Goal: Task Accomplishment & Management: Manage account settings

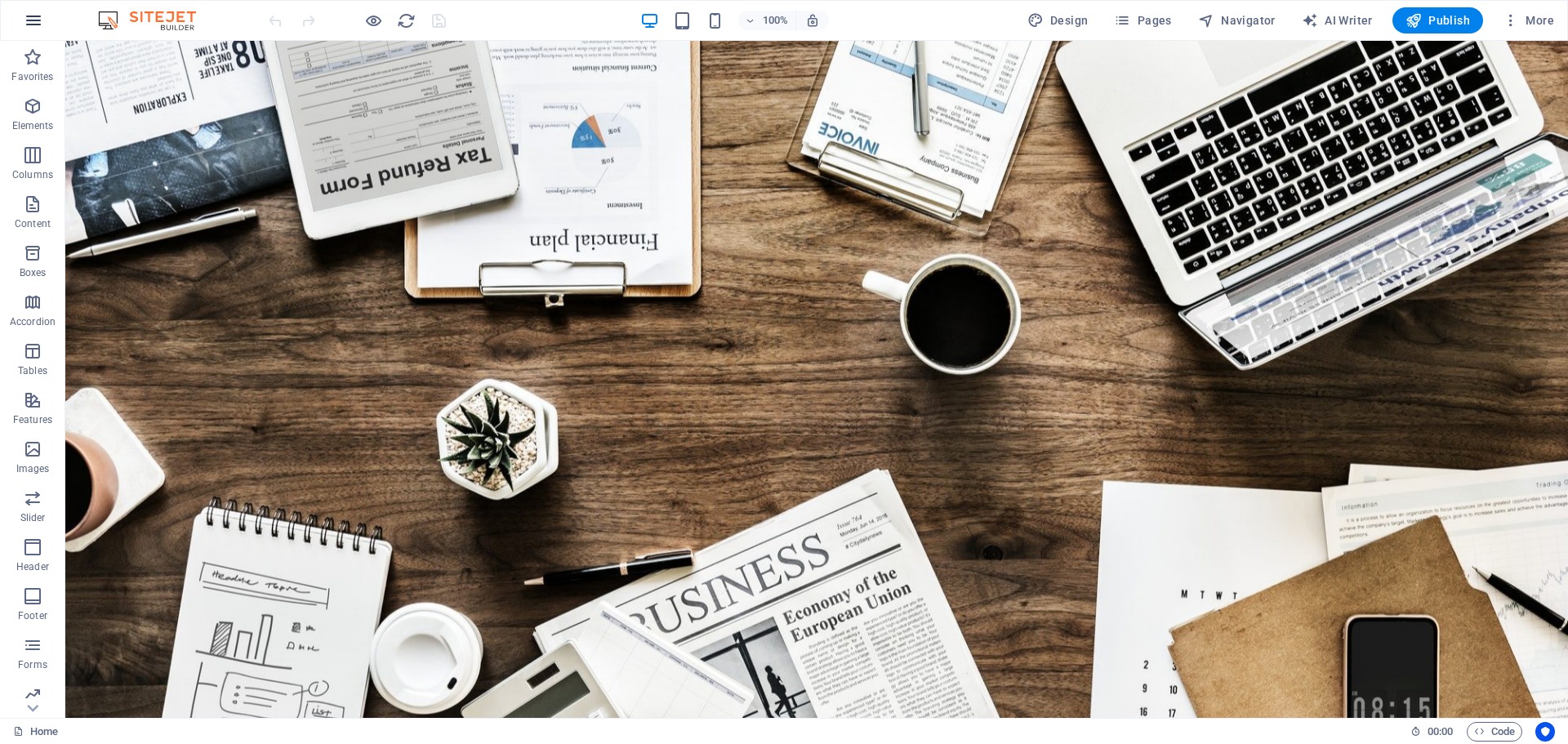
click at [31, 24] on icon "button" at bounding box center [33, 20] width 19 height 19
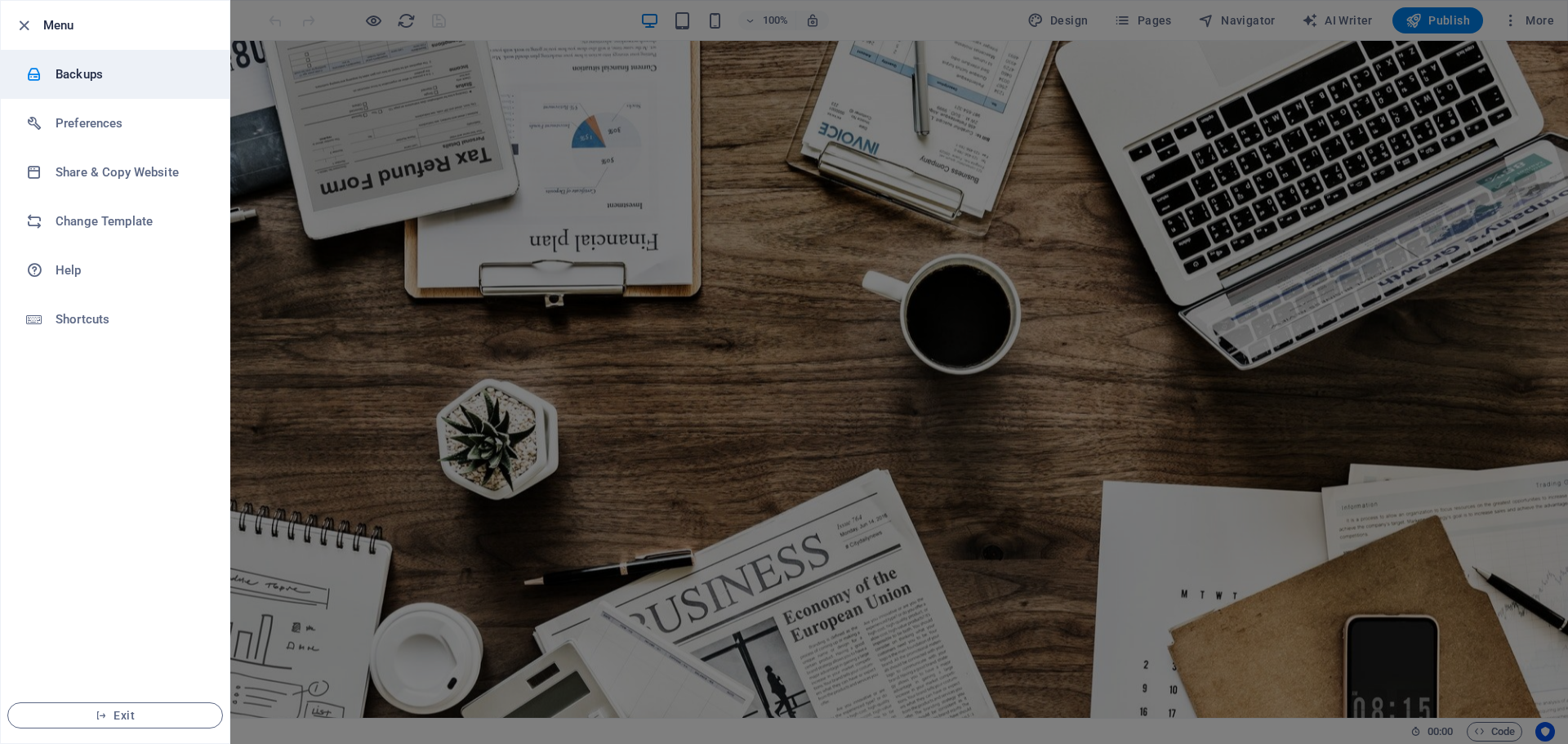
click at [66, 70] on h6 "Backups" at bounding box center [131, 74] width 151 height 19
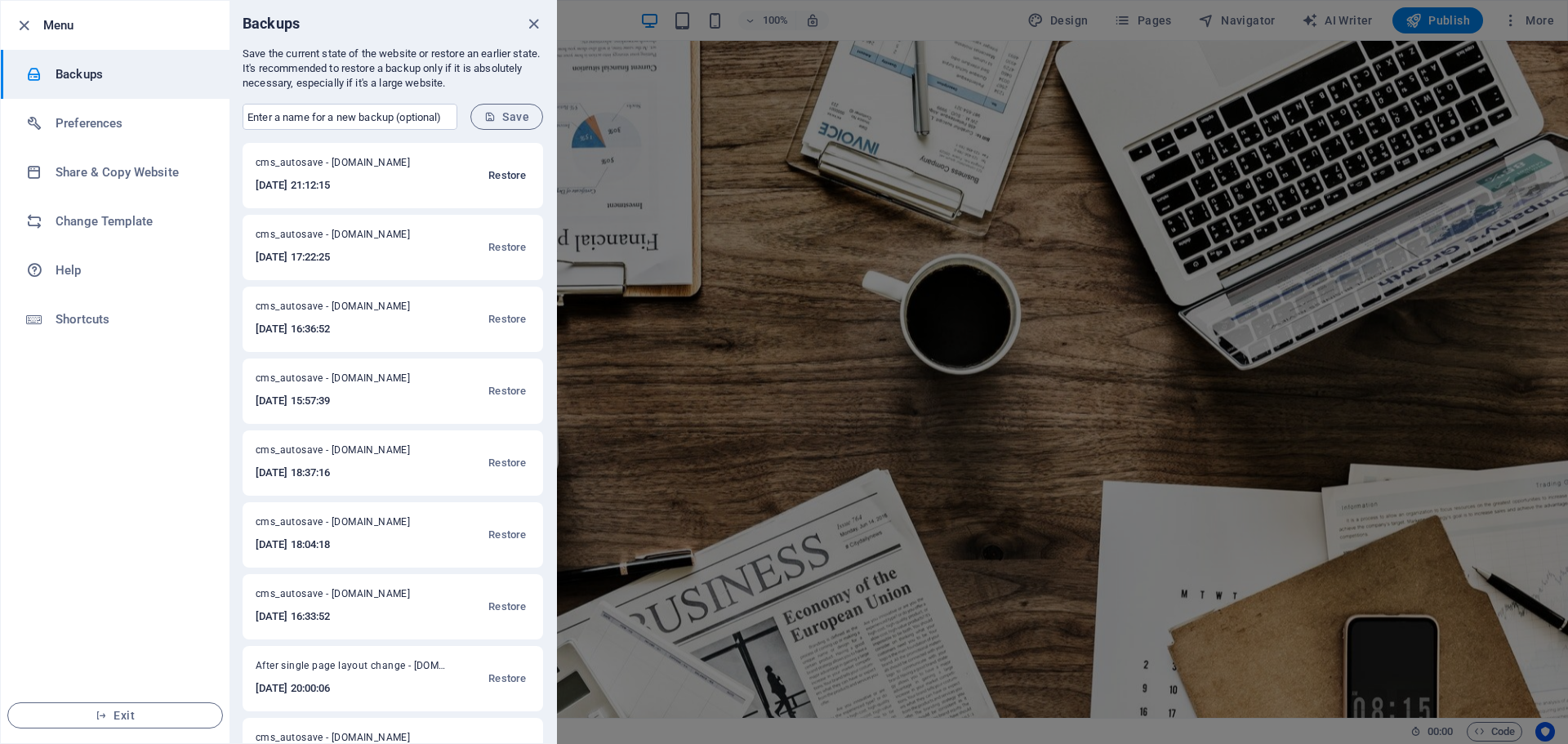
click at [497, 172] on span "Restore" at bounding box center [507, 175] width 38 height 19
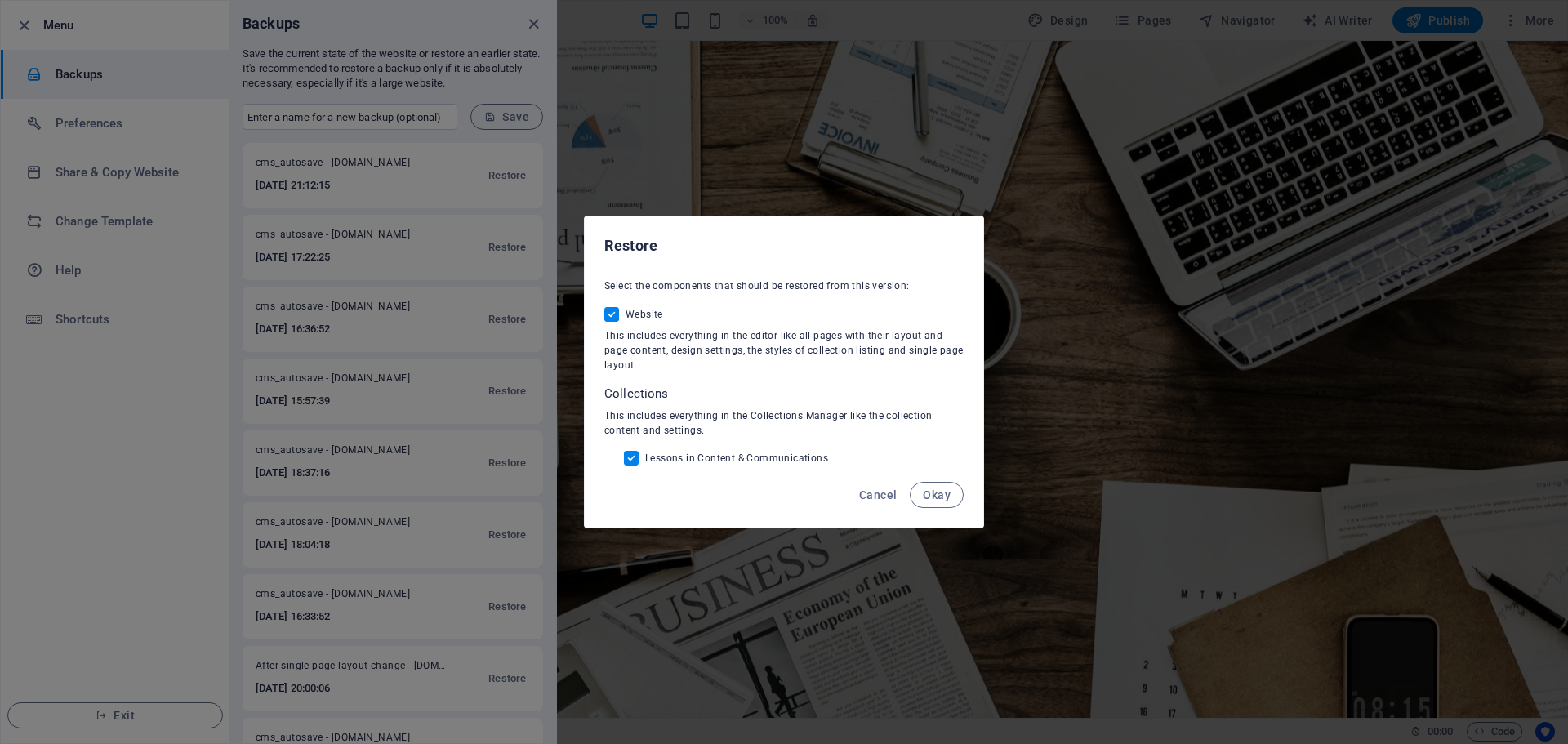
click at [628, 455] on input "Lessons in Content & Communications" at bounding box center [634, 458] width 21 height 15
checkbox input "false"
click at [931, 497] on span "Okay" at bounding box center [937, 495] width 28 height 13
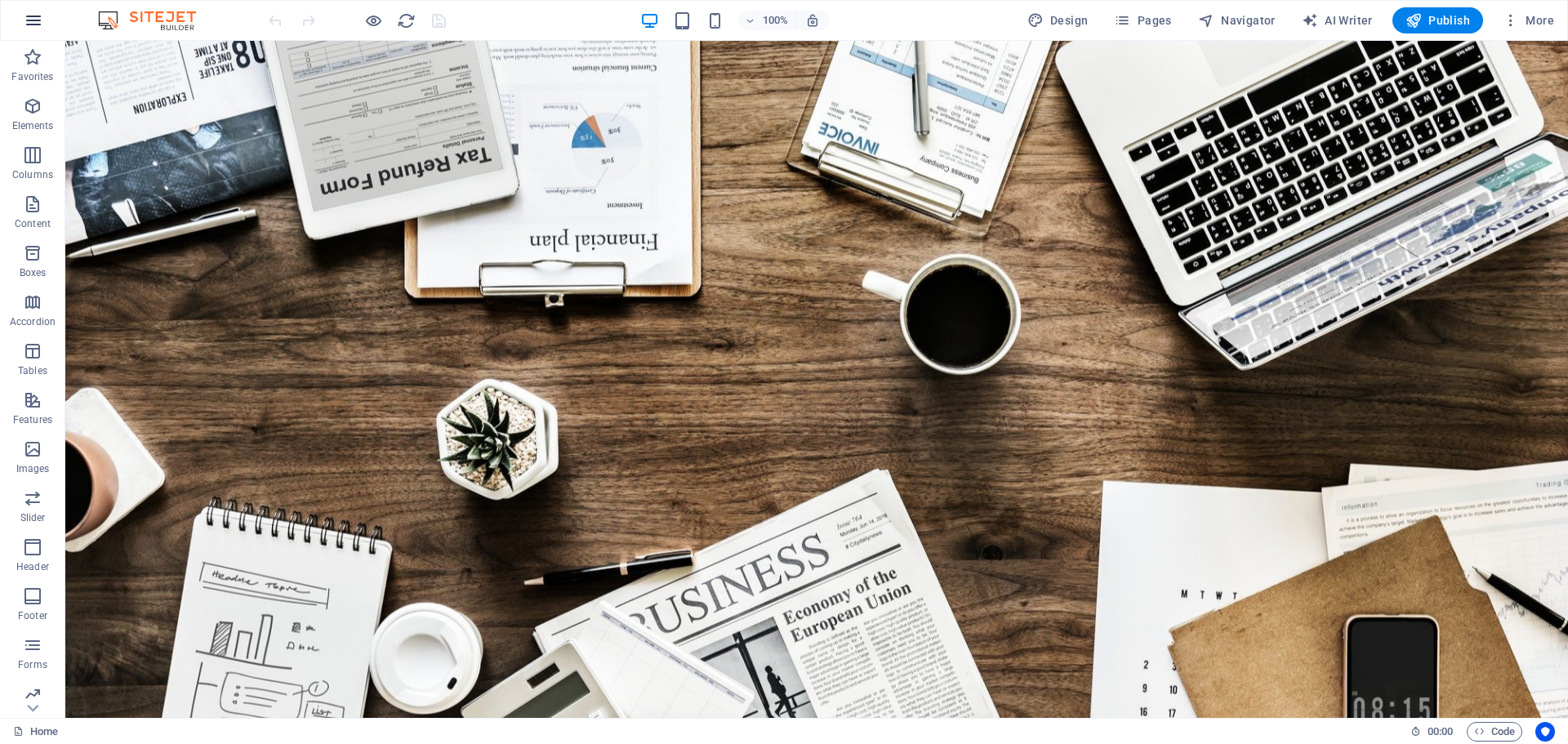
click at [33, 21] on icon "button" at bounding box center [33, 20] width 19 height 19
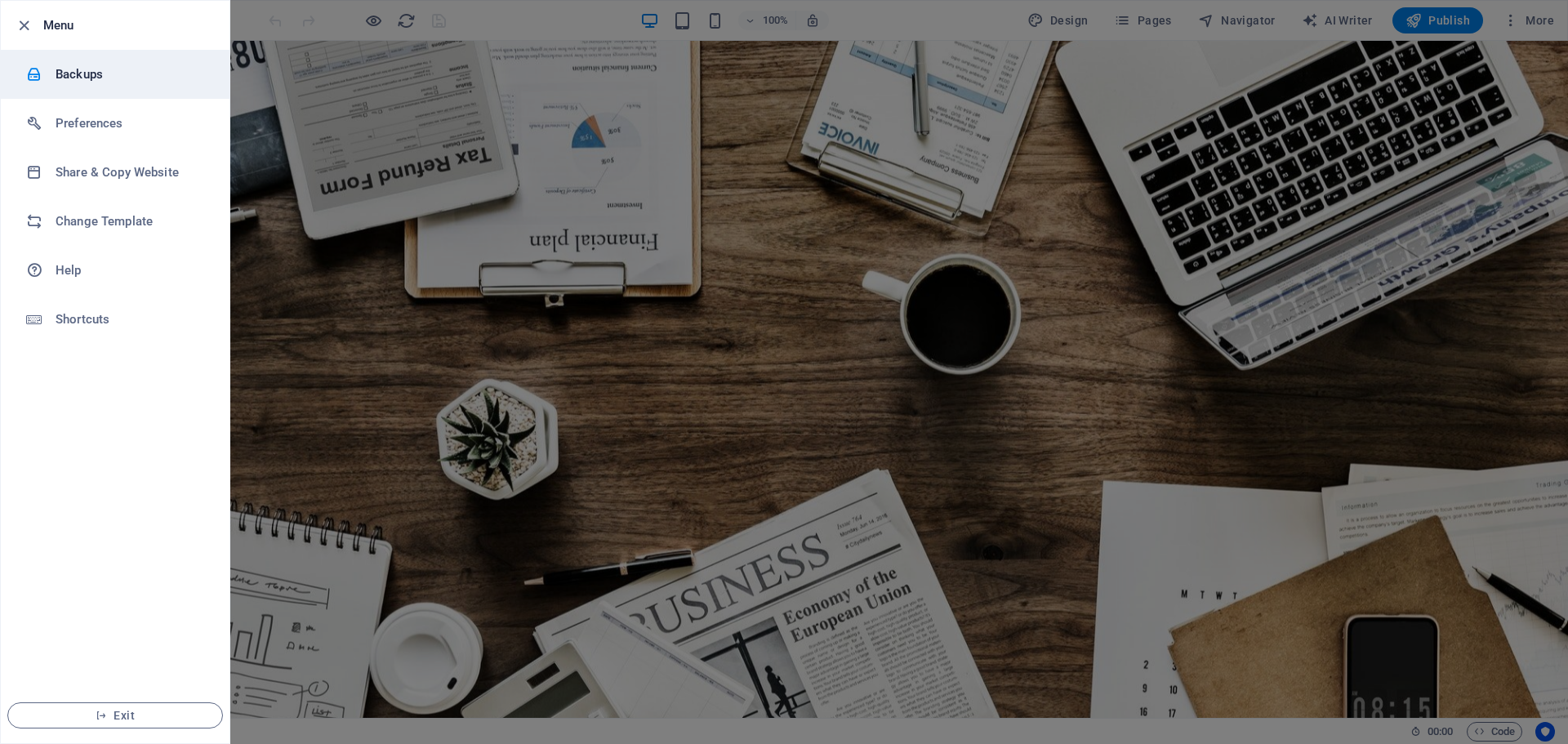
click at [75, 77] on h6 "Backups" at bounding box center [131, 74] width 151 height 19
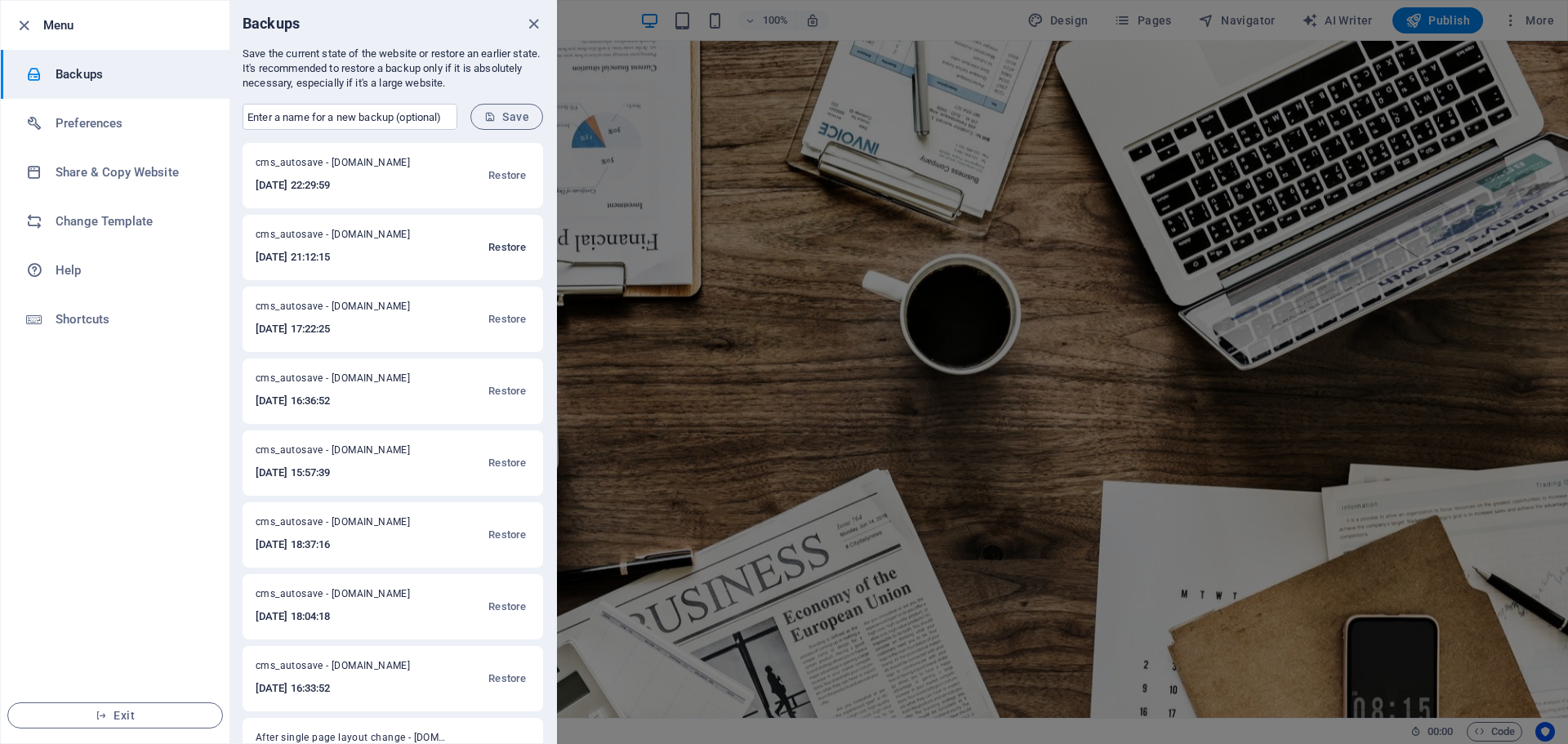
click at [505, 246] on span "Restore" at bounding box center [507, 246] width 38 height 19
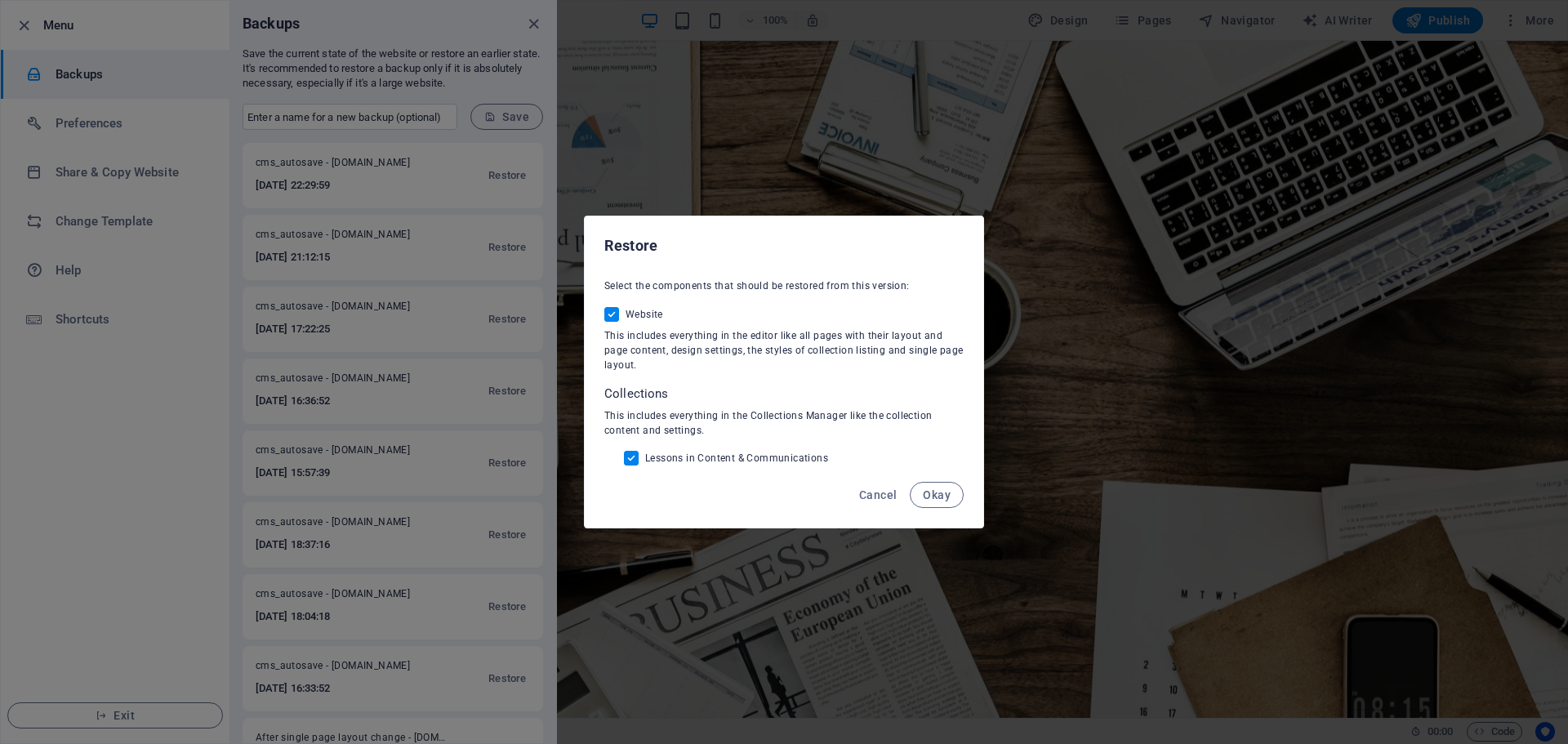
click at [628, 461] on input "Lessons in Content & Communications" at bounding box center [634, 458] width 21 height 15
checkbox input "false"
click at [929, 493] on span "Okay" at bounding box center [937, 495] width 28 height 13
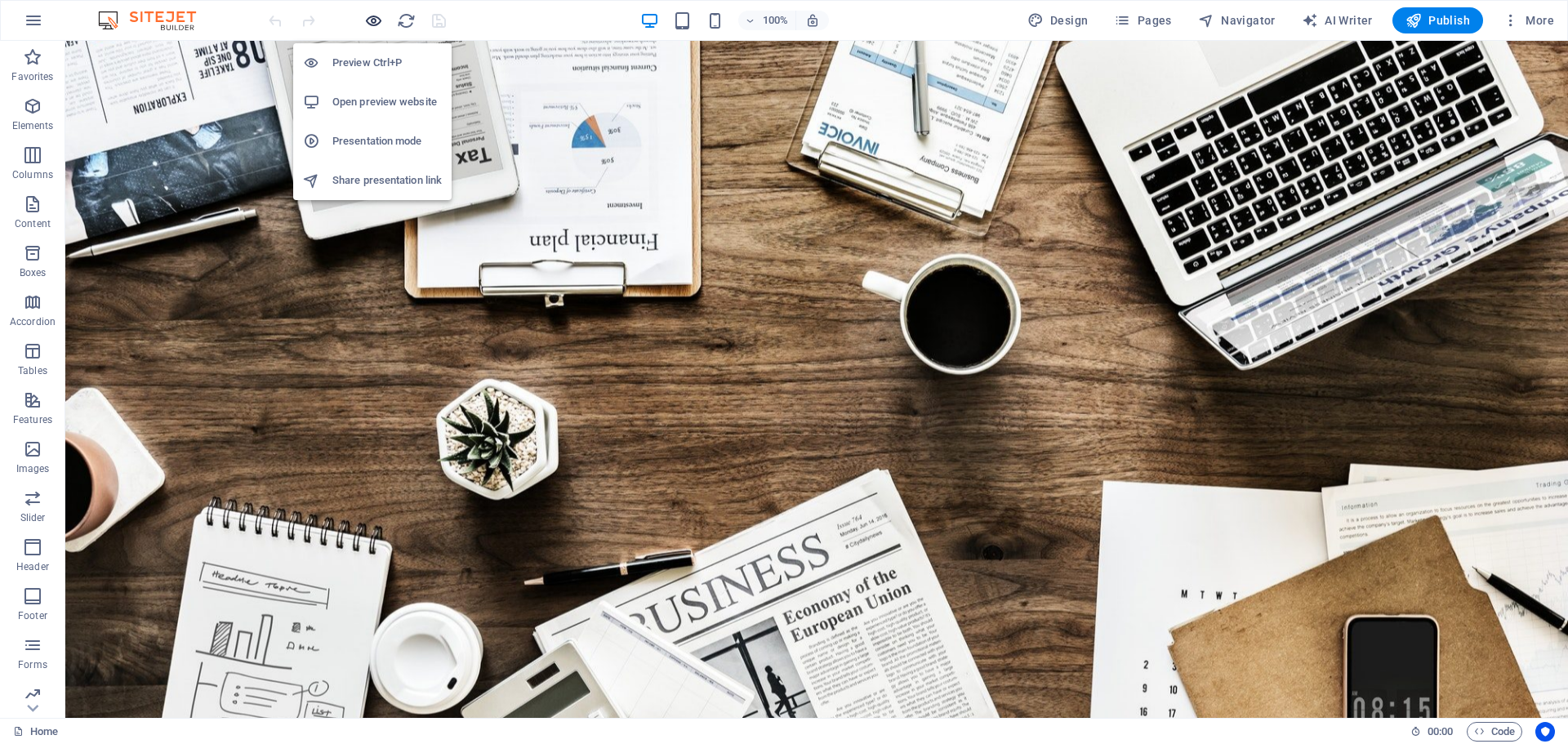
click at [371, 26] on icon "button" at bounding box center [374, 20] width 18 height 18
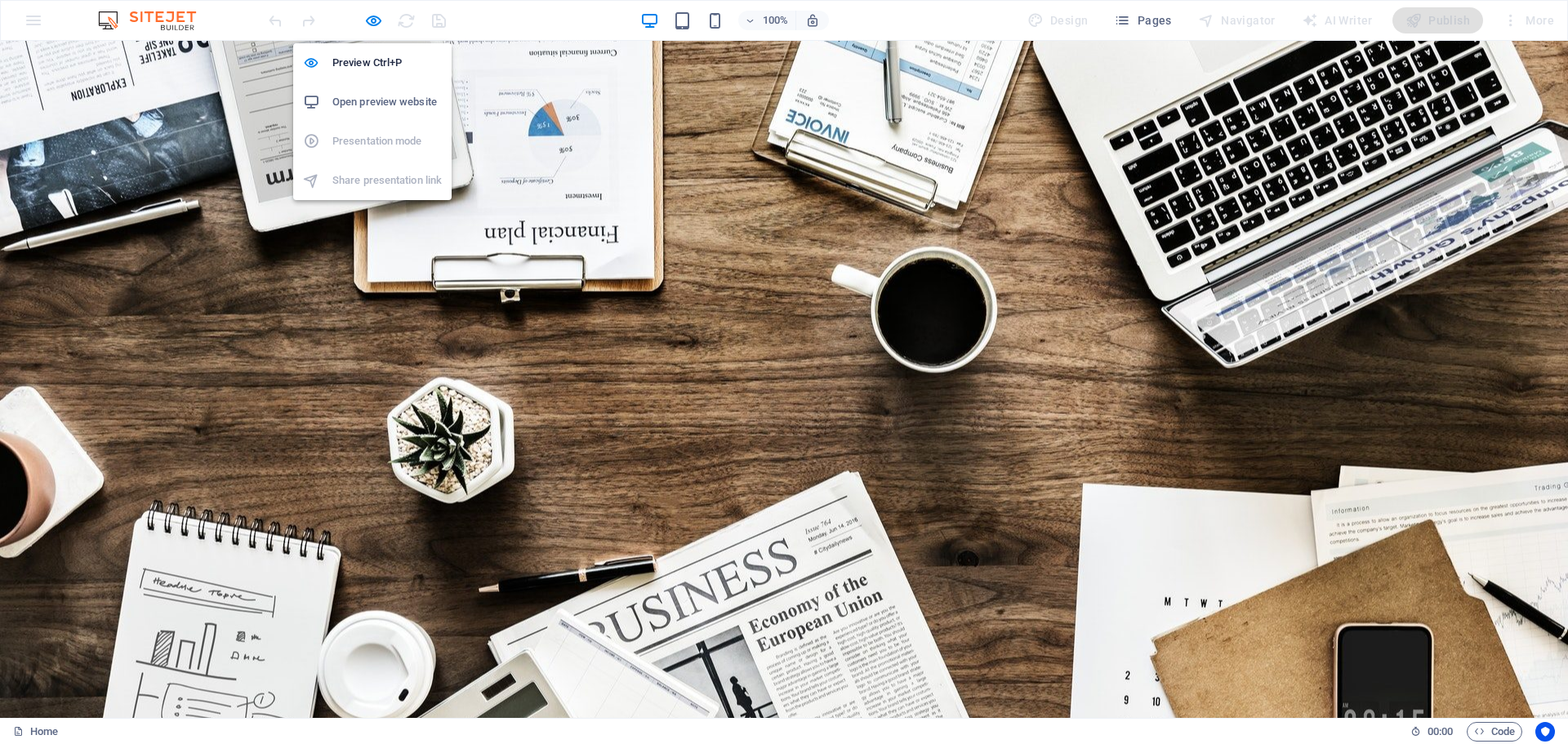
click at [362, 98] on h6 "Open preview website" at bounding box center [386, 101] width 110 height 19
click at [366, 97] on h6 "Open preview website" at bounding box center [386, 101] width 110 height 19
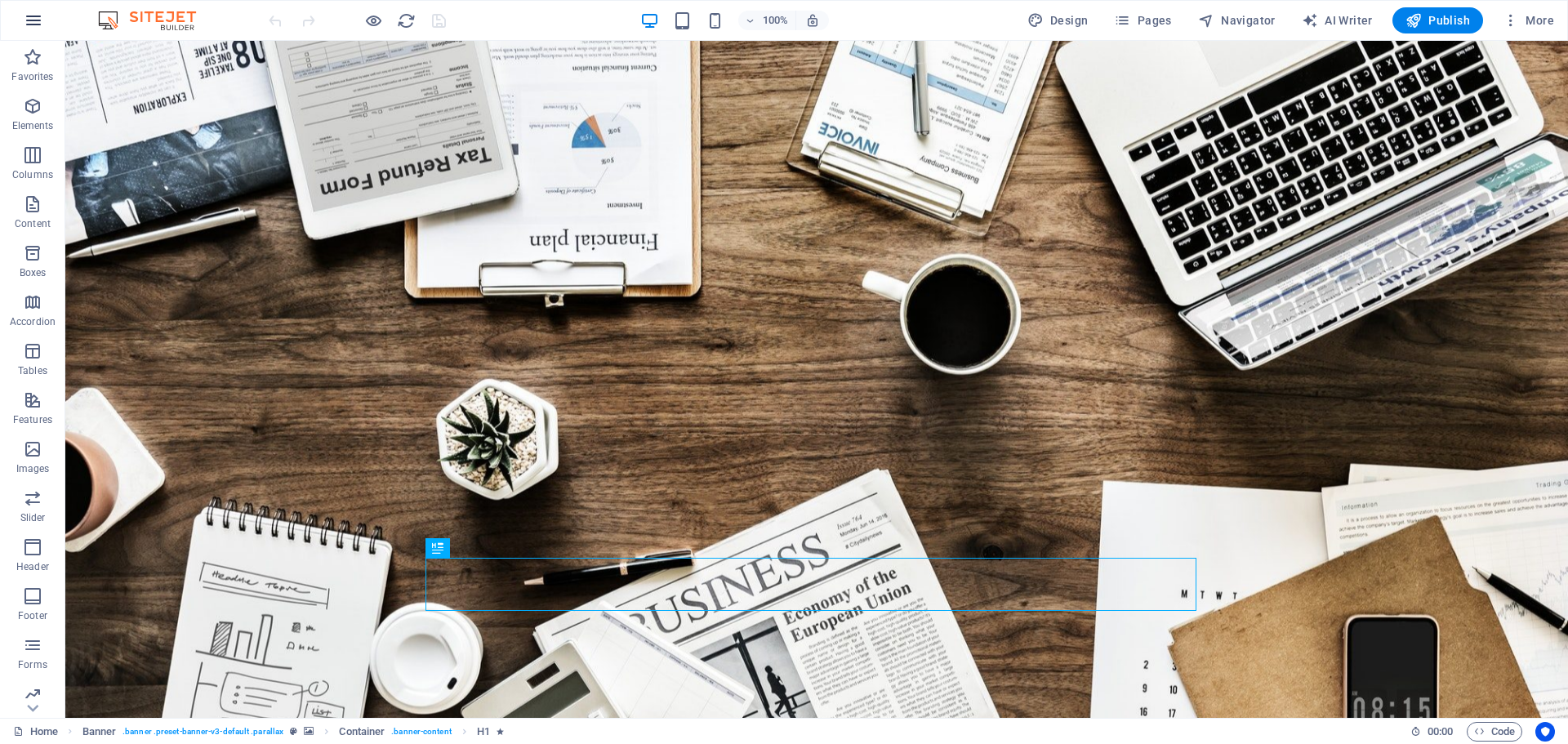
click at [26, 22] on icon "button" at bounding box center [33, 20] width 19 height 19
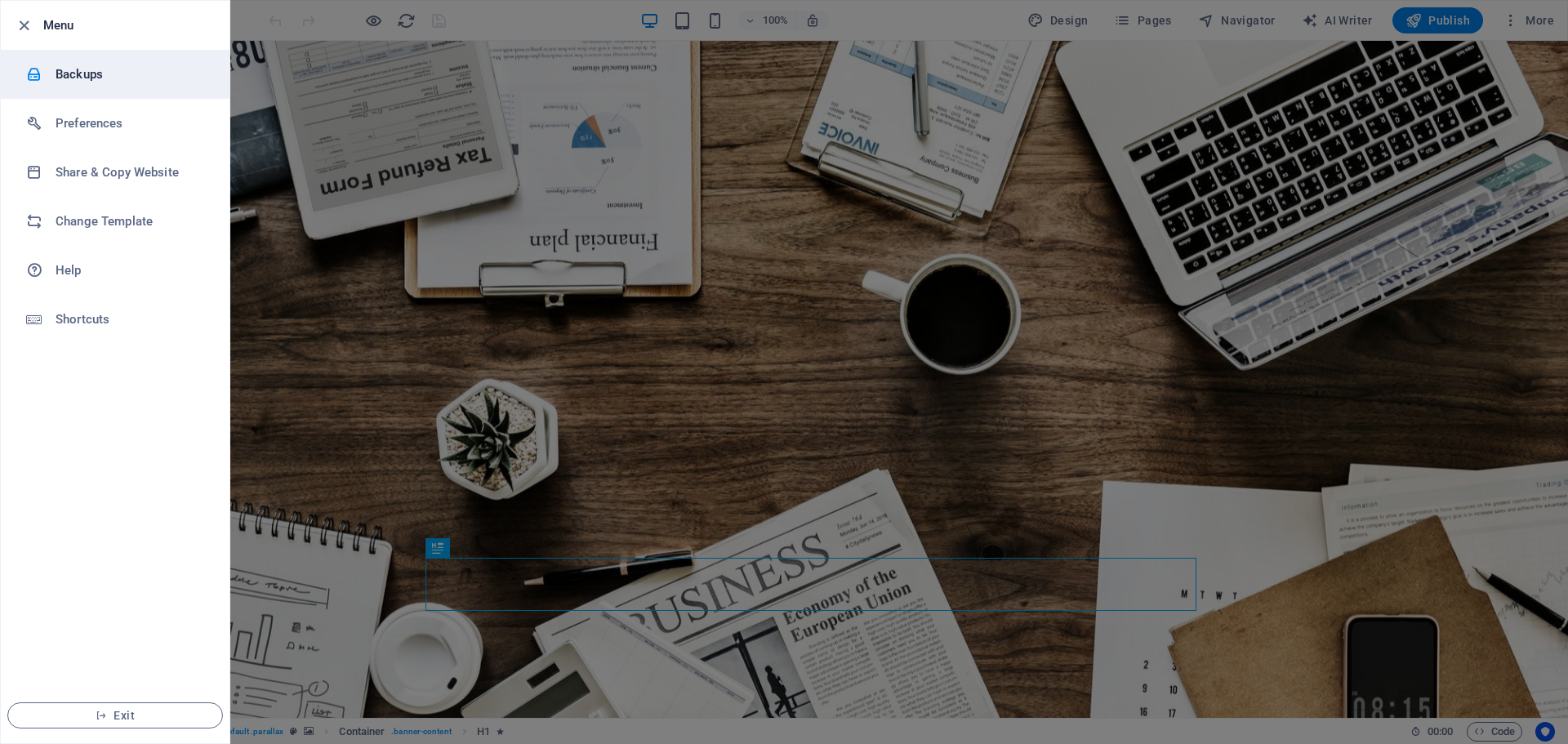
click at [55, 73] on h6 "Backups" at bounding box center [131, 74] width 151 height 19
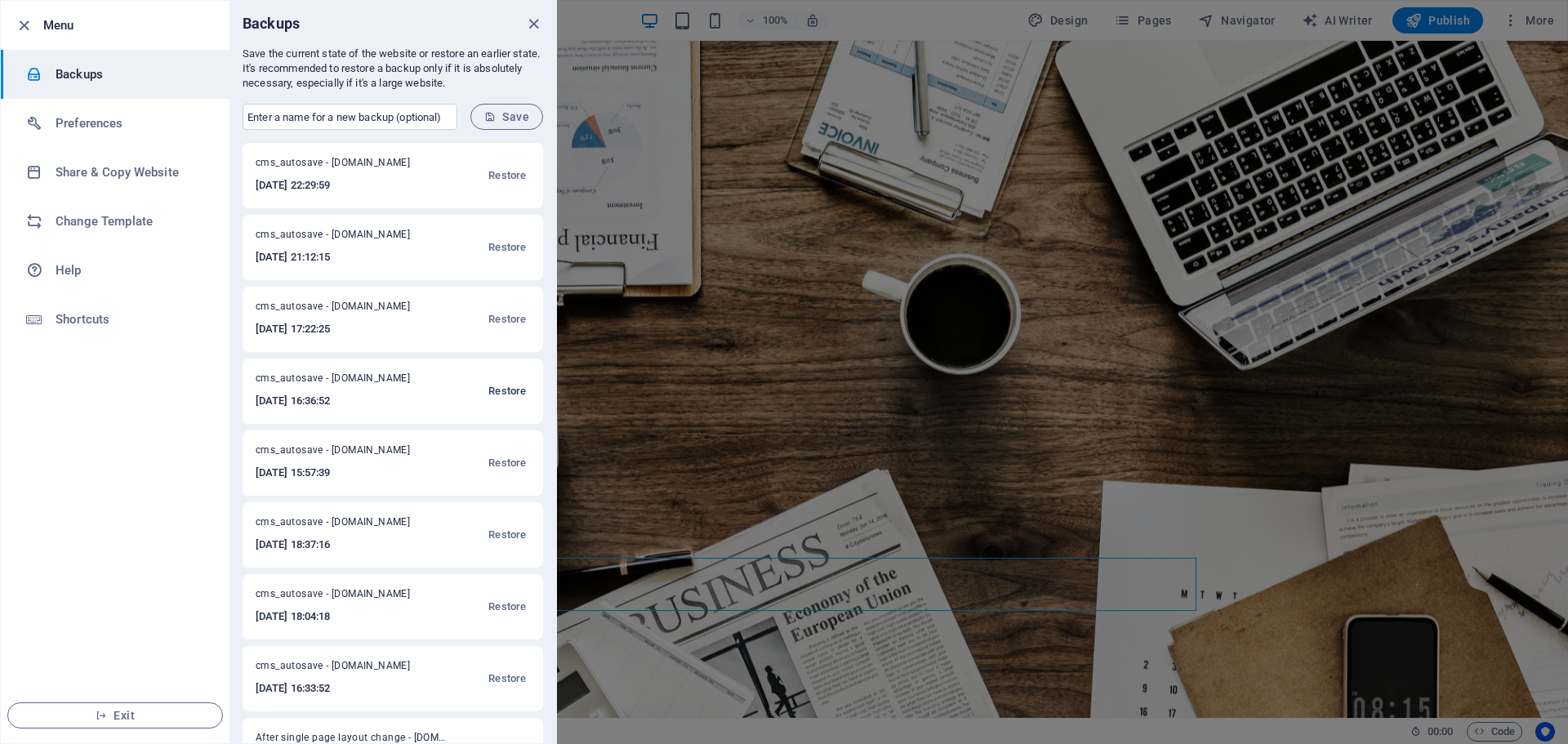
click at [501, 389] on span "Restore" at bounding box center [507, 391] width 38 height 19
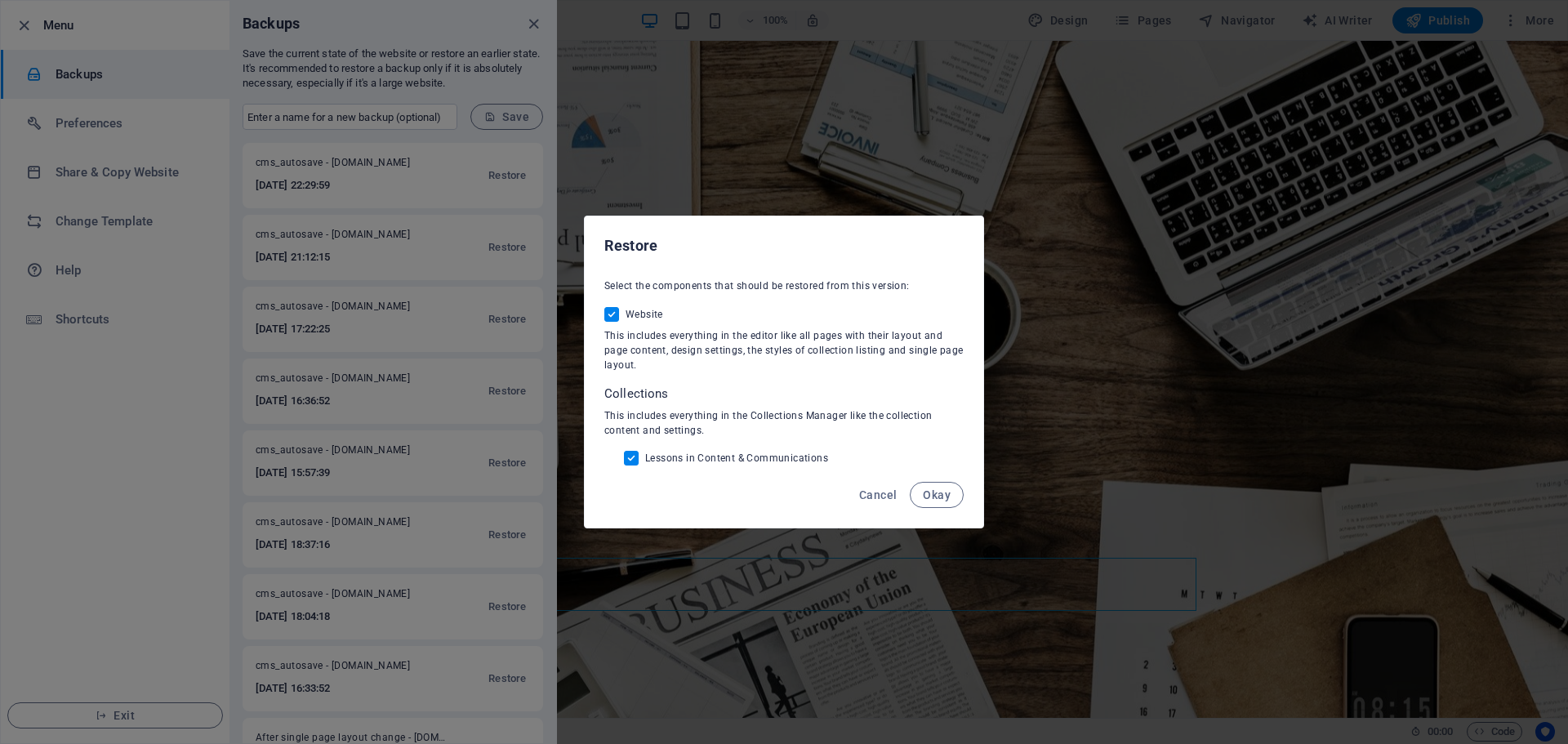
click at [629, 457] on input "Lessons in Content & Communications" at bounding box center [634, 458] width 21 height 15
checkbox input "false"
click at [927, 495] on span "Okay" at bounding box center [937, 495] width 28 height 13
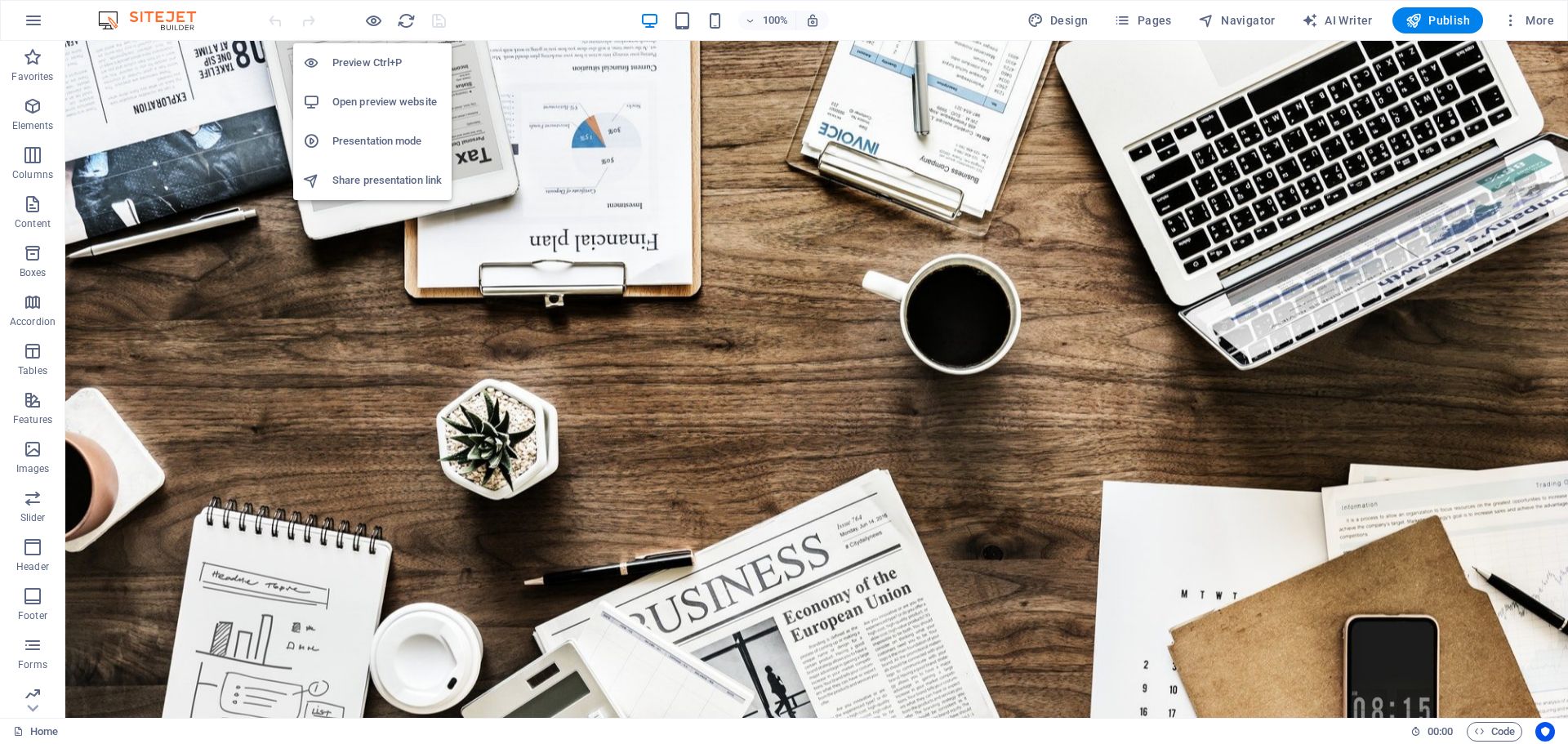
click at [375, 101] on h6 "Open preview website" at bounding box center [386, 101] width 110 height 19
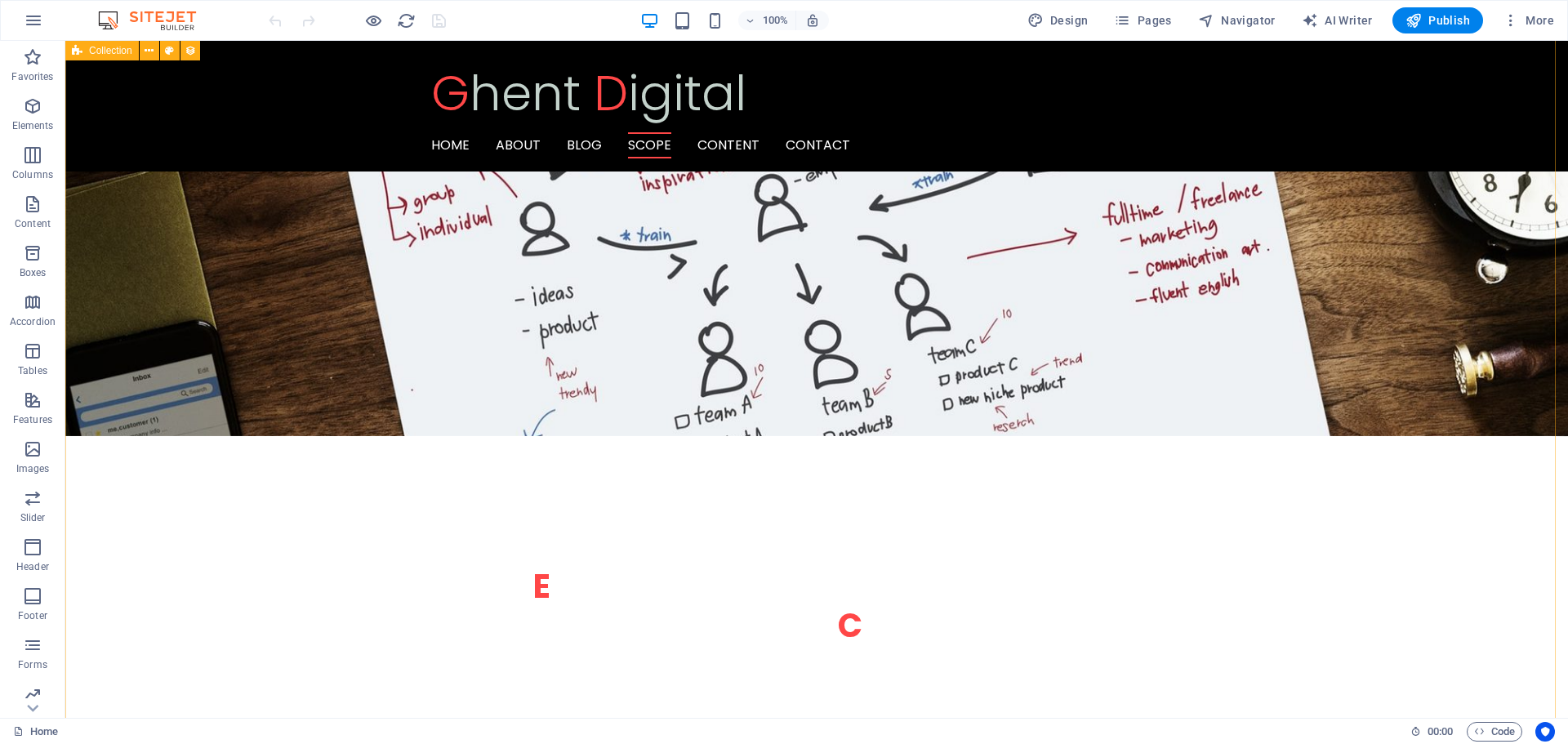
scroll to position [1959, 0]
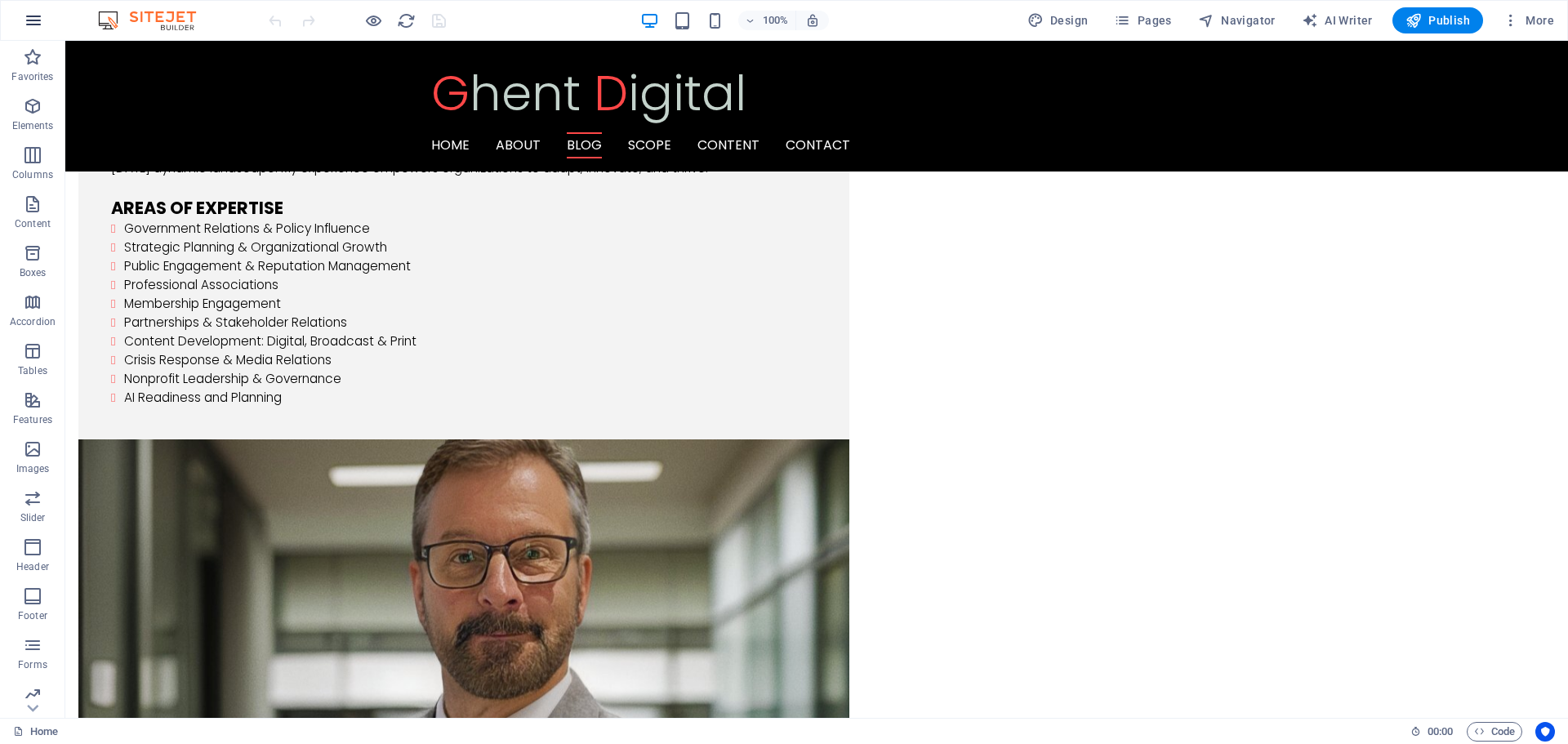
click at [29, 22] on icon "button" at bounding box center [33, 20] width 19 height 19
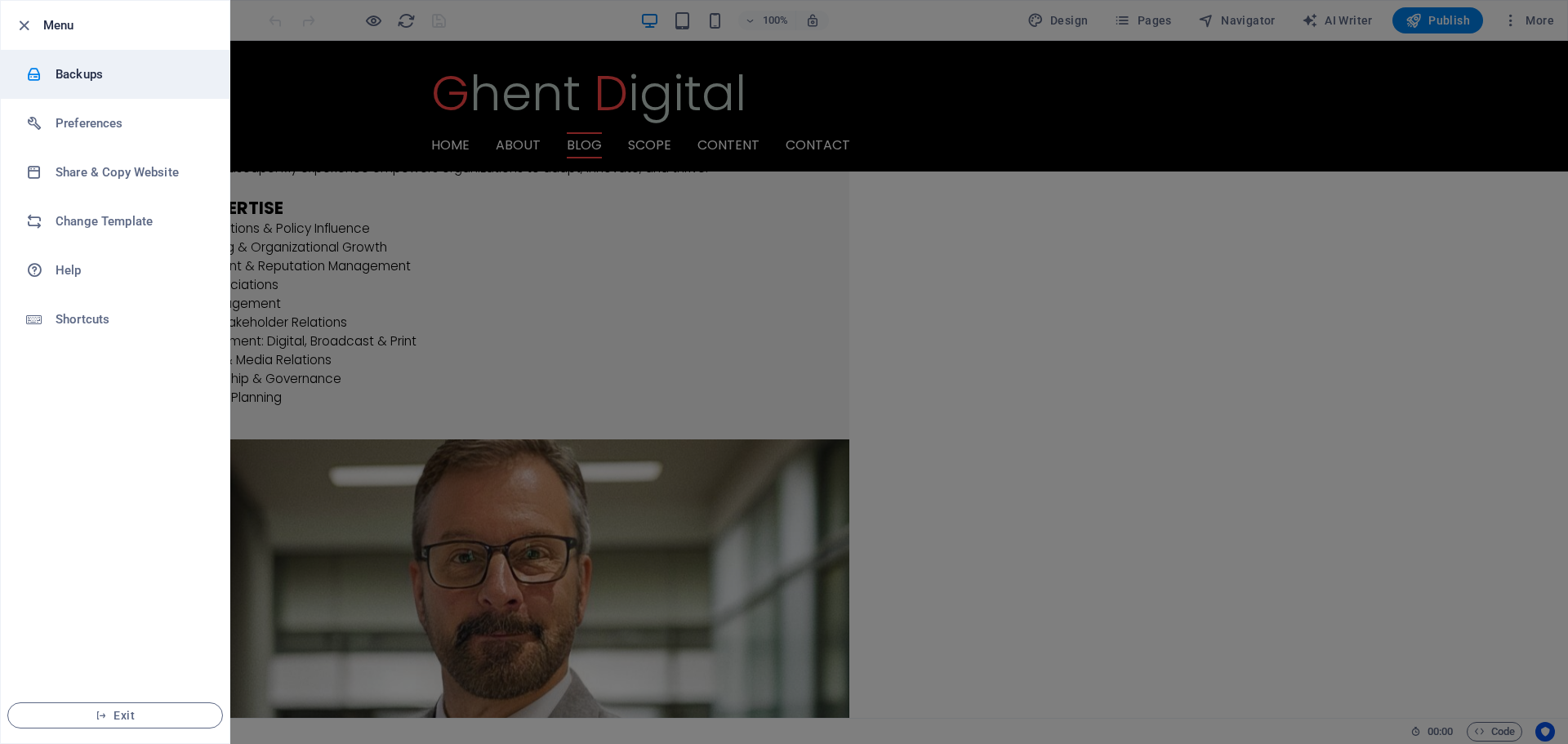
click at [60, 76] on h6 "Backups" at bounding box center [131, 74] width 151 height 19
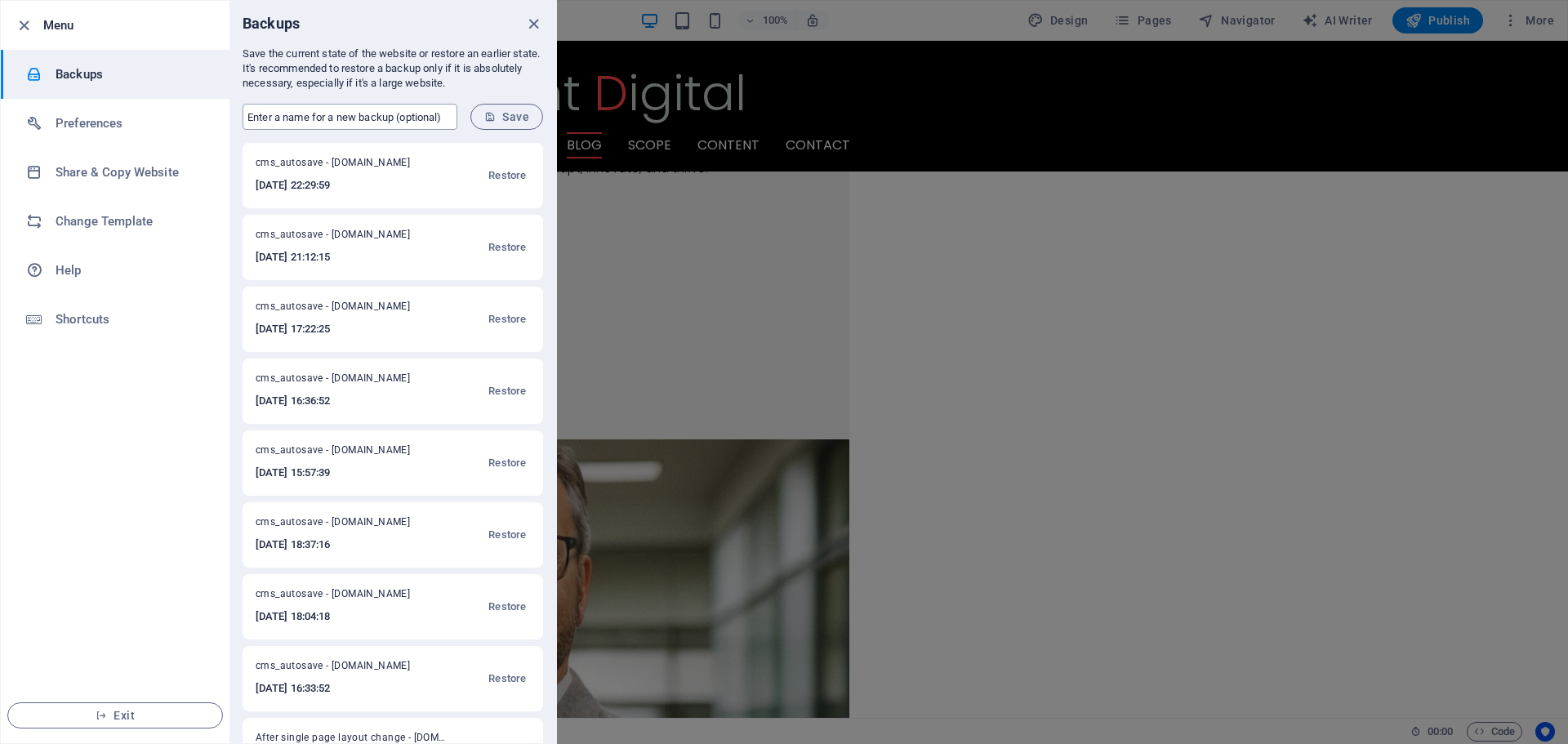
click at [286, 112] on input "text" at bounding box center [350, 117] width 214 height 26
type input "[DATE] hopefully correct"
click at [494, 112] on icon "submit" at bounding box center [490, 117] width 11 height 11
click at [531, 24] on icon "close" at bounding box center [534, 24] width 18 height 18
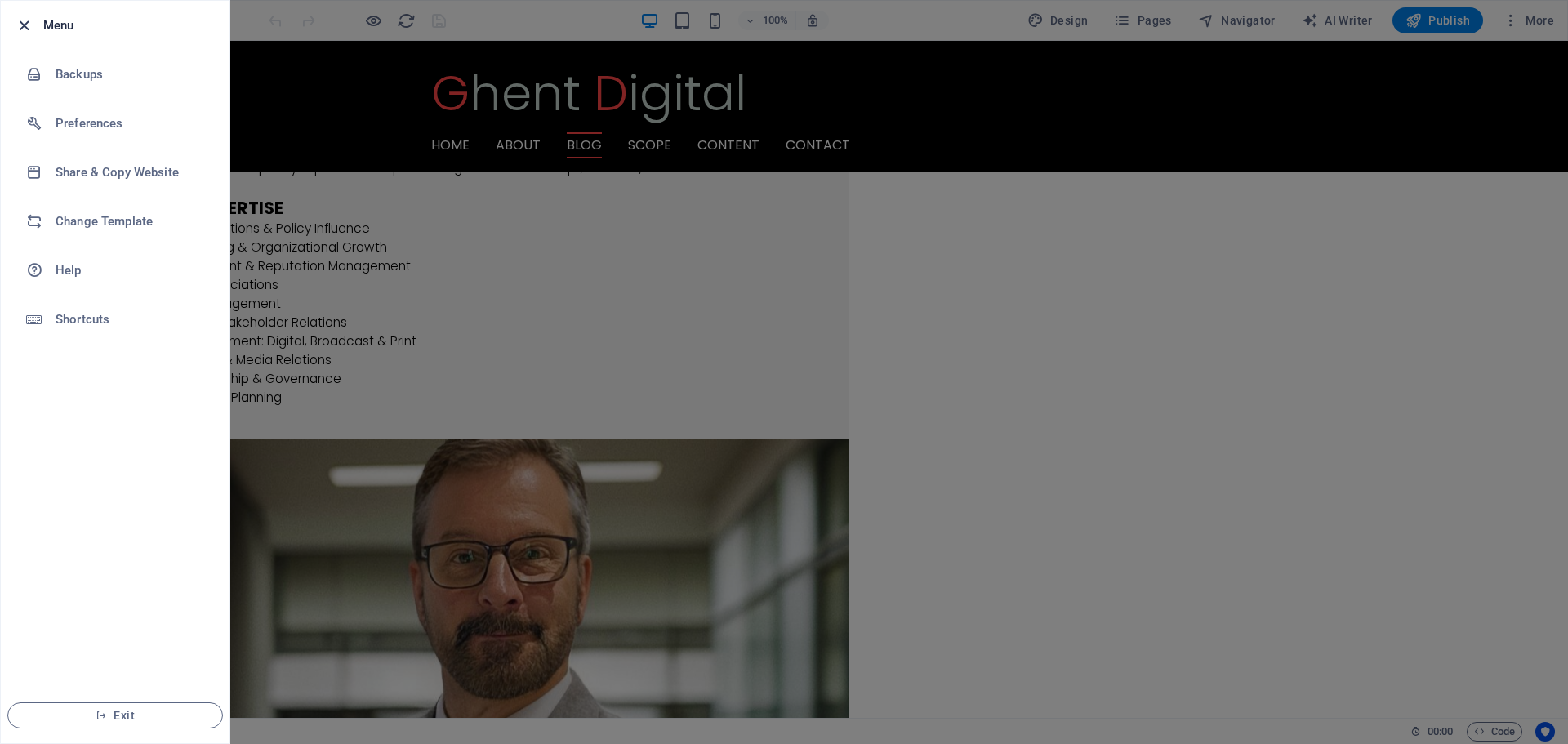
click at [17, 22] on icon "button" at bounding box center [24, 26] width 18 height 18
